Goal: Task Accomplishment & Management: Manage account settings

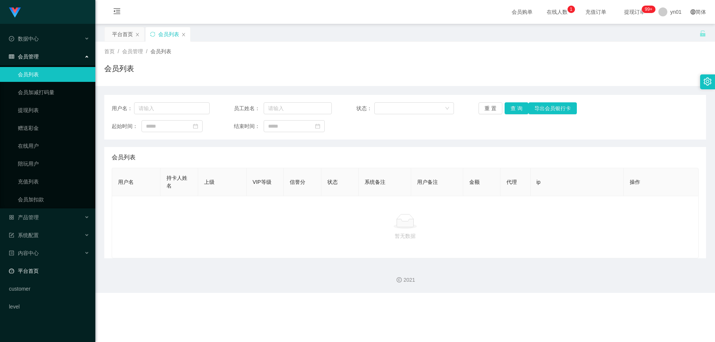
click at [44, 269] on link "平台首页" at bounding box center [49, 271] width 80 height 15
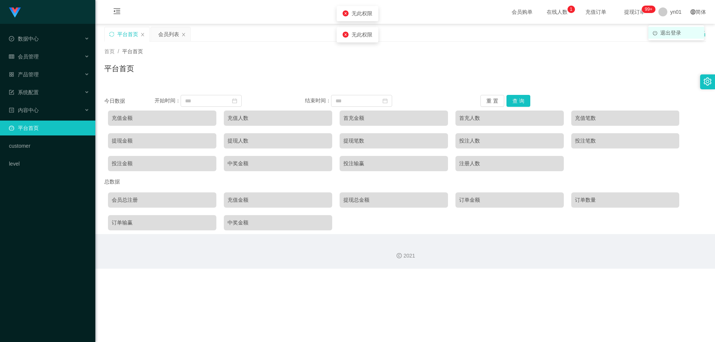
click at [445, 32] on span "退出登录" at bounding box center [670, 33] width 21 height 6
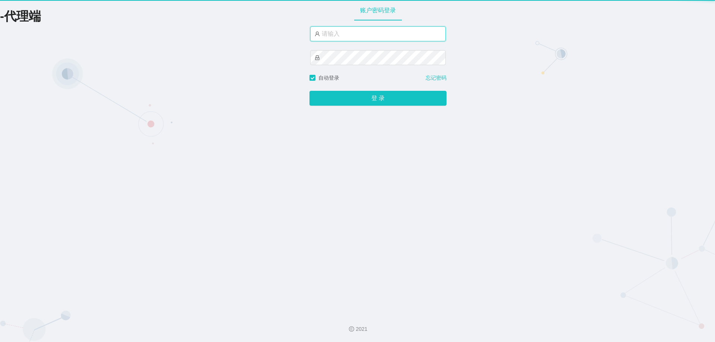
type input "yn01"
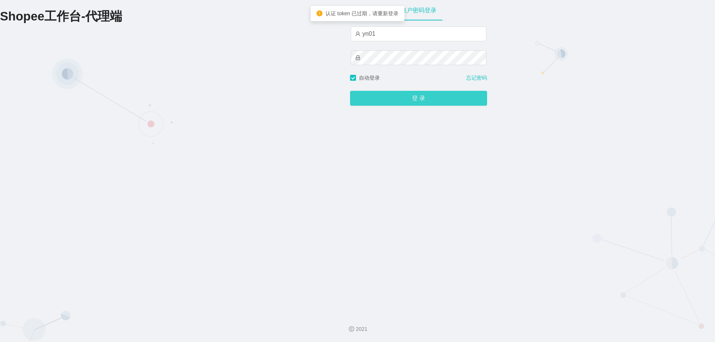
click at [412, 100] on button "登 录" at bounding box center [418, 98] width 137 height 15
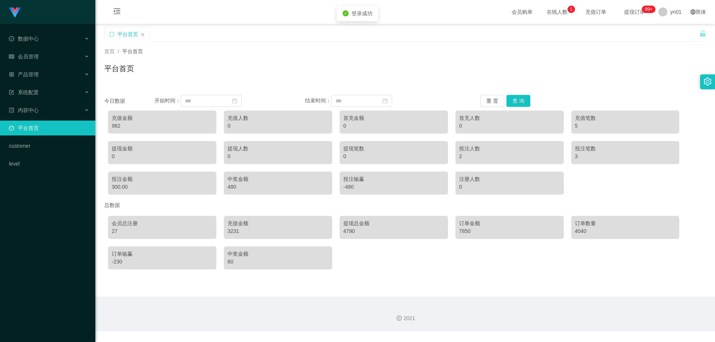
click at [113, 126] on div "982" at bounding box center [162, 126] width 101 height 8
click at [117, 125] on div "982" at bounding box center [162, 126] width 101 height 8
click at [118, 126] on div "982" at bounding box center [162, 126] width 101 height 8
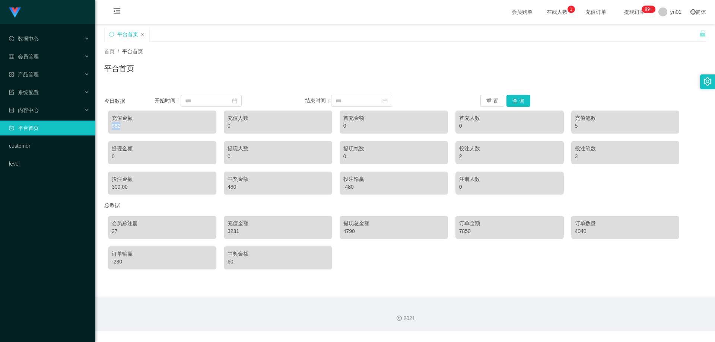
click at [118, 126] on div "982" at bounding box center [162, 126] width 101 height 8
click at [115, 126] on div "982" at bounding box center [162, 126] width 101 height 8
click at [229, 232] on div "3231" at bounding box center [277, 231] width 101 height 8
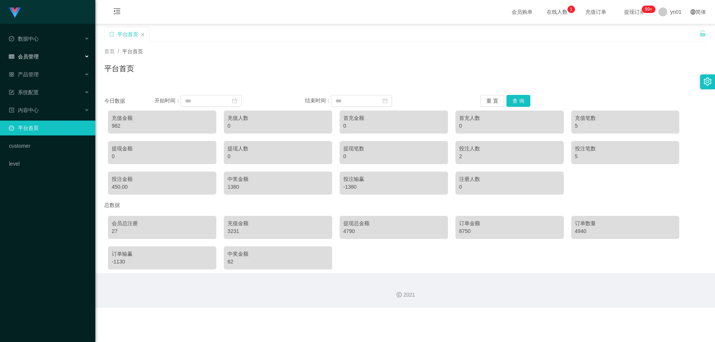
click at [50, 54] on div "会员管理" at bounding box center [47, 56] width 95 height 15
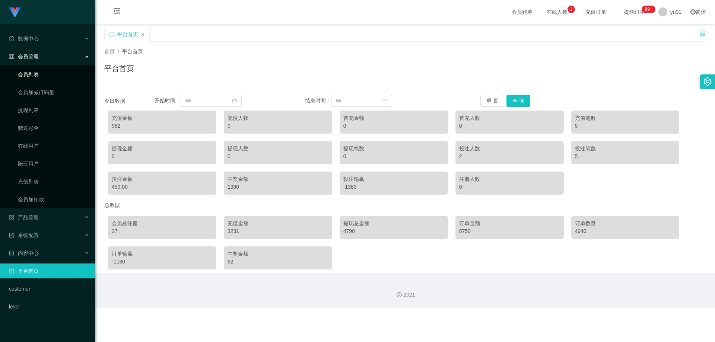
click at [45, 77] on link "会员列表" at bounding box center [53, 74] width 71 height 15
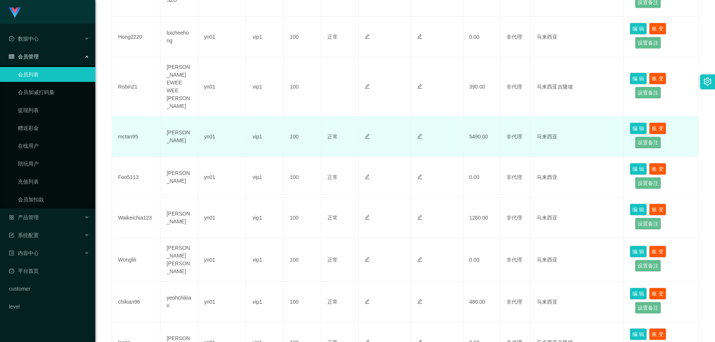
scroll to position [318, 0]
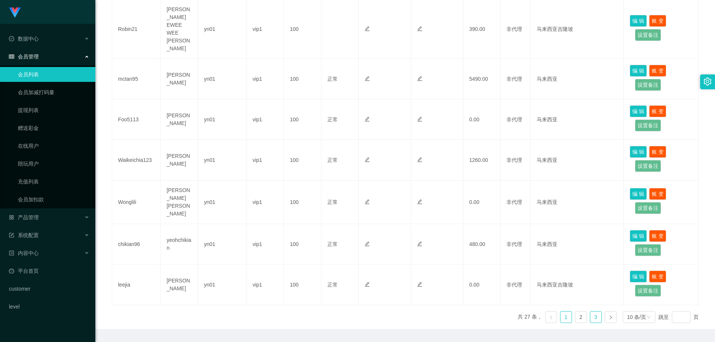
click at [445, 271] on link "3" at bounding box center [595, 317] width 11 height 11
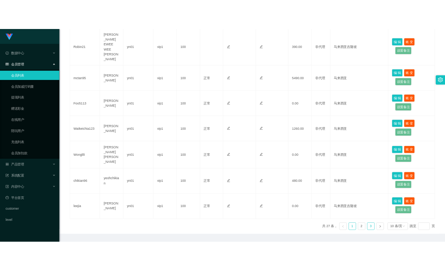
scroll to position [197, 0]
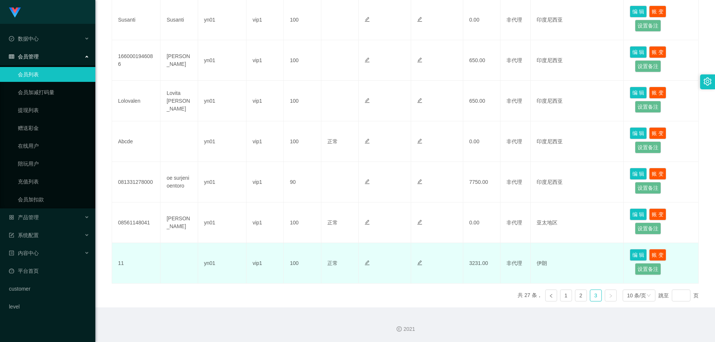
click at [445, 262] on td "3231.00" at bounding box center [481, 263] width 37 height 41
click at [445, 263] on td "3231.00" at bounding box center [481, 263] width 37 height 41
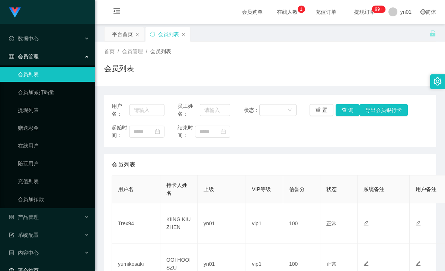
scroll to position [50, 0]
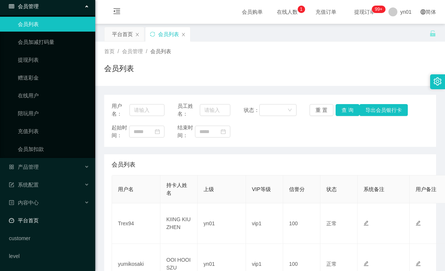
click at [28, 220] on link "平台首页" at bounding box center [49, 220] width 80 height 15
